Goal: Transaction & Acquisition: Book appointment/travel/reservation

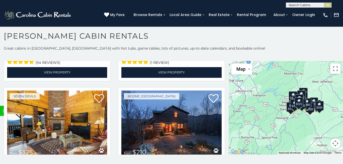
scroll to position [1603, 0]
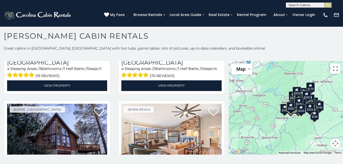
scroll to position [3349, 0]
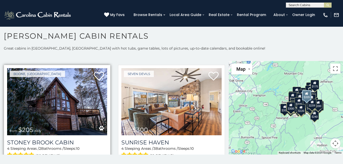
click at [48, 150] on link "View Property" at bounding box center [57, 165] width 100 height 10
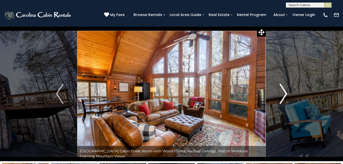
click at [282, 94] on img "Next" at bounding box center [284, 94] width 8 height 20
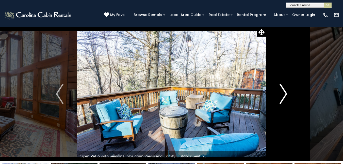
click at [282, 94] on img "Next" at bounding box center [284, 94] width 8 height 20
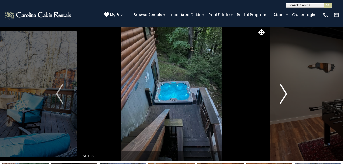
click at [282, 94] on img "Next" at bounding box center [284, 94] width 8 height 20
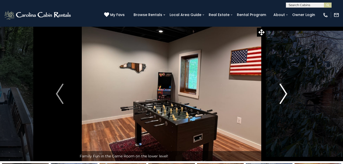
click at [282, 94] on img "Next" at bounding box center [284, 94] width 8 height 20
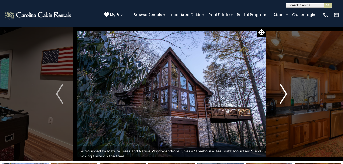
click at [282, 94] on img "Next" at bounding box center [284, 94] width 8 height 20
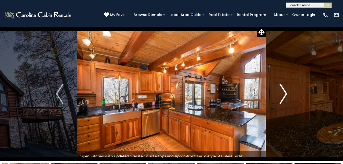
click at [282, 94] on img "Next" at bounding box center [284, 94] width 8 height 20
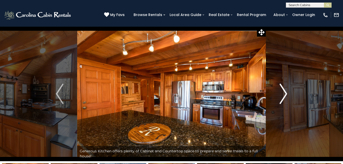
click at [282, 94] on img "Next" at bounding box center [284, 94] width 8 height 20
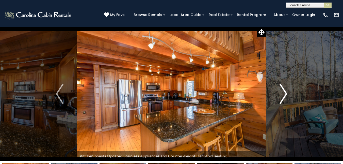
click at [282, 94] on img "Next" at bounding box center [284, 94] width 8 height 20
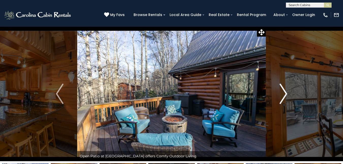
click at [282, 94] on img "Next" at bounding box center [284, 94] width 8 height 20
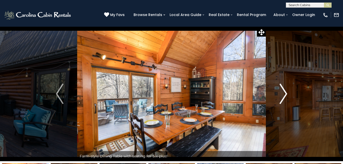
click at [282, 94] on img "Next" at bounding box center [284, 94] width 8 height 20
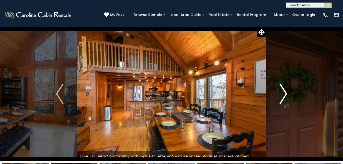
click at [282, 94] on img "Next" at bounding box center [284, 94] width 8 height 20
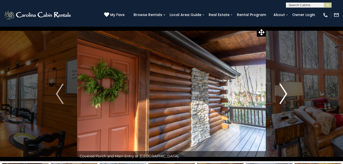
click at [282, 94] on img "Next" at bounding box center [284, 94] width 8 height 20
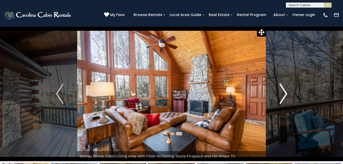
click at [282, 94] on img "Next" at bounding box center [284, 94] width 8 height 20
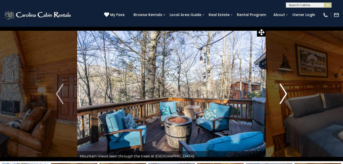
click at [282, 94] on img "Next" at bounding box center [284, 94] width 8 height 20
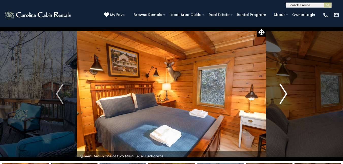
click at [282, 94] on img "Next" at bounding box center [284, 94] width 8 height 20
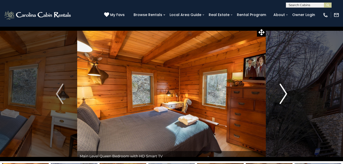
click at [282, 94] on img "Next" at bounding box center [284, 94] width 8 height 20
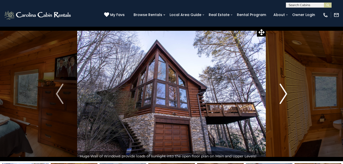
click at [282, 94] on img "Next" at bounding box center [284, 94] width 8 height 20
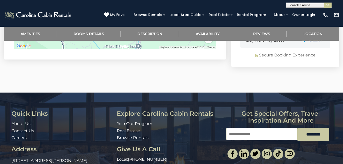
scroll to position [1397, 0]
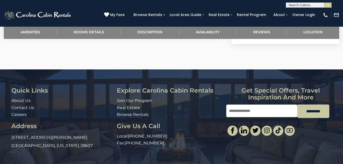
click at [258, 104] on input "Email" at bounding box center [261, 110] width 71 height 13
type input "**********"
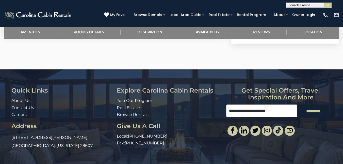
click at [313, 104] on input "*********" at bounding box center [314, 110] width 32 height 13
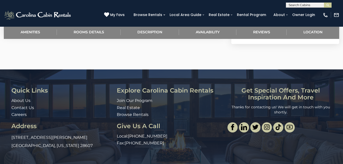
scroll to position [0, 0]
click at [313, 104] on div "Thanks for contacting us! We will get in touch with you shortly." at bounding box center [280, 109] width 109 height 10
